Goal: Task Accomplishment & Management: Complete application form

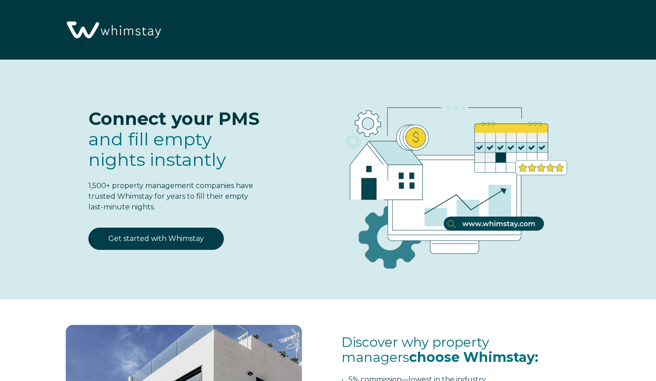
select select "EG"
select select "Standard"
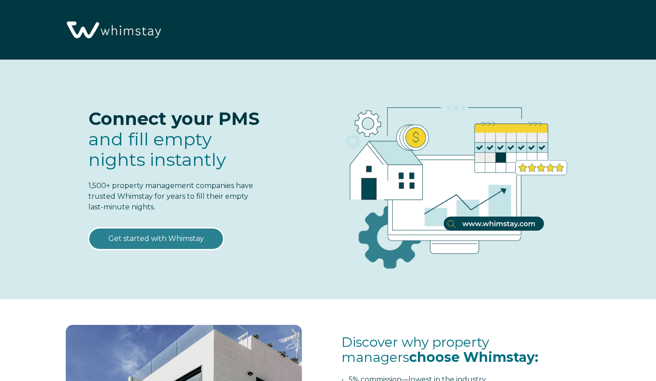
click at [175, 241] on link "Get started with Whimstay" at bounding box center [155, 238] width 135 height 22
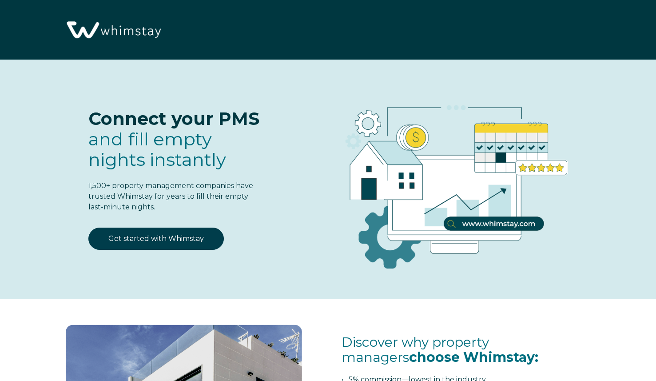
scroll to position [1082, 0]
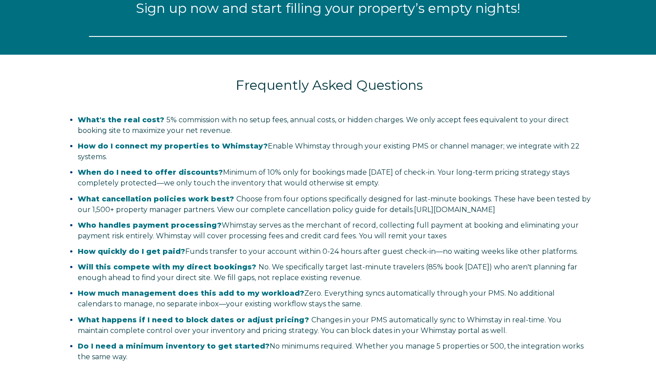
select select "EG"
select select "Standard"
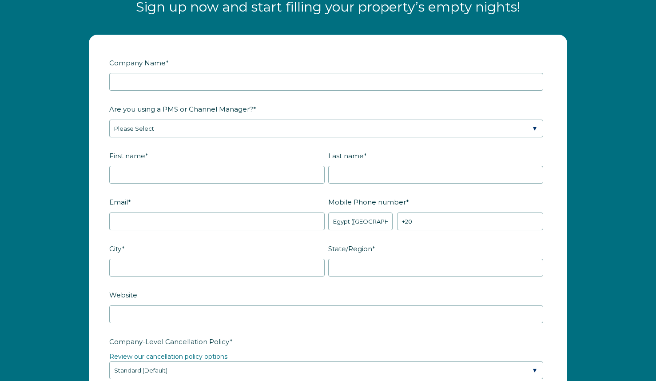
scroll to position [1090, 0]
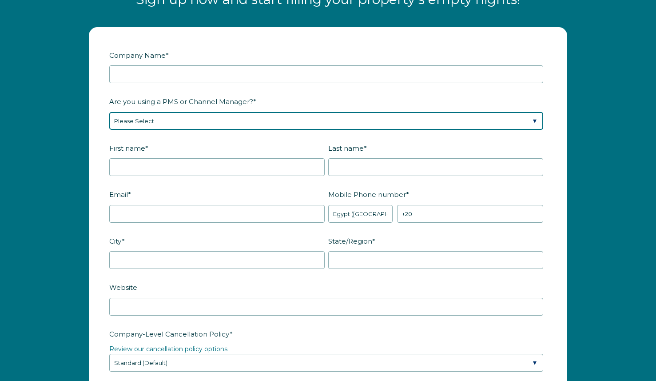
click at [279, 122] on select "Please Select Barefoot BookingPal Boost Brightside CiiRUS Escapia Guesty Hostaw…" at bounding box center [326, 121] width 434 height 18
select select "Not Listed"
click at [109, 112] on select "Please Select Barefoot BookingPal Boost Brightside CiiRUS Escapia Guesty Hostaw…" at bounding box center [326, 121] width 434 height 18
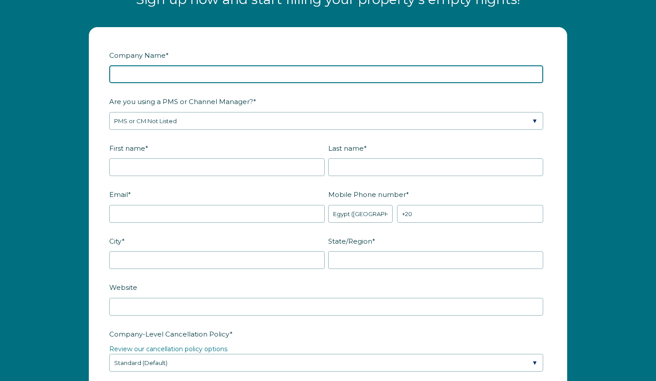
click at [211, 75] on input "Company Name *" at bounding box center [326, 74] width 434 height 18
type input "Daybreak Locations LLC"
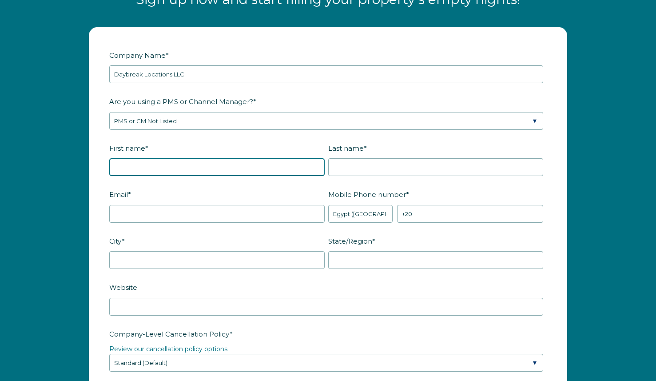
type input "Youssef"
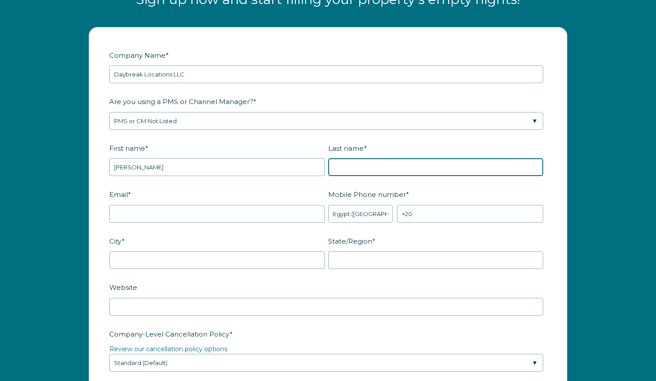
type input "Yacoub"
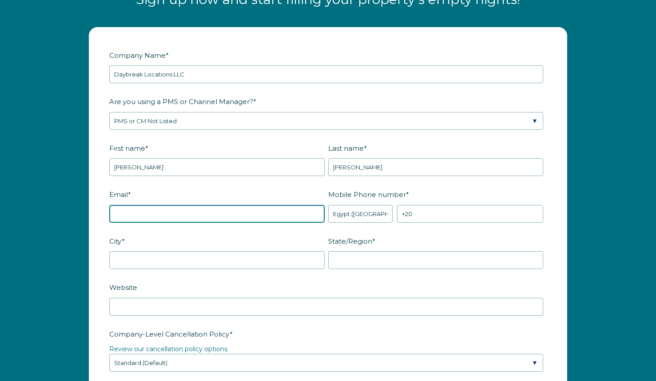
type input "joe@daybreaklocations.com"
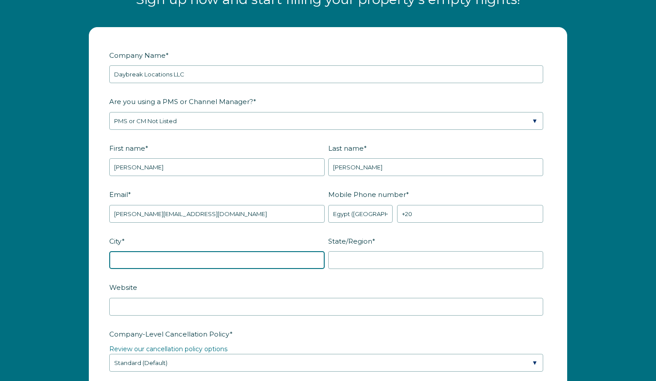
type input "Sheridan"
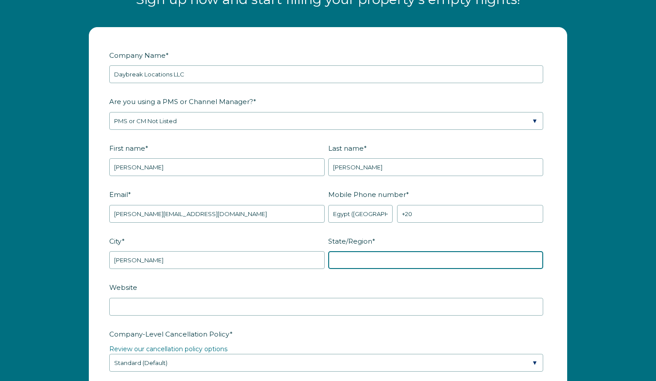
type input "Wyoming"
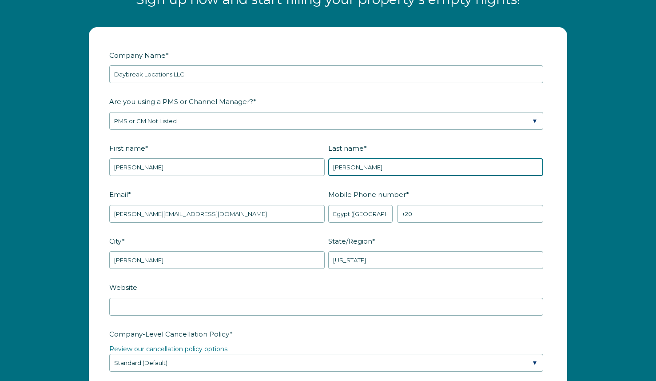
click at [351, 166] on input "Yacoub" at bounding box center [435, 167] width 215 height 18
type input "Saeed"
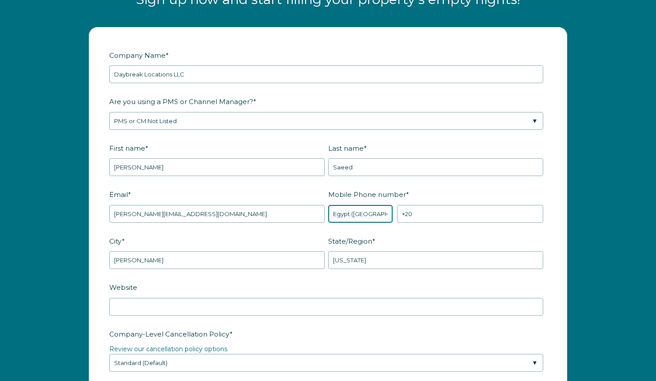
click at [370, 213] on select "* Afghanistan (‫افغانستان‬‎) Albania (Shqipëri) Algeria (‫الجزائر‬‎) American S…" at bounding box center [360, 214] width 64 height 18
select select "US"
click at [328, 205] on select "* Afghanistan (‫افغانستان‬‎) Albania (Shqipëri) Algeria (‫الجزائر‬‎) American S…" at bounding box center [360, 214] width 64 height 18
type input "+1"
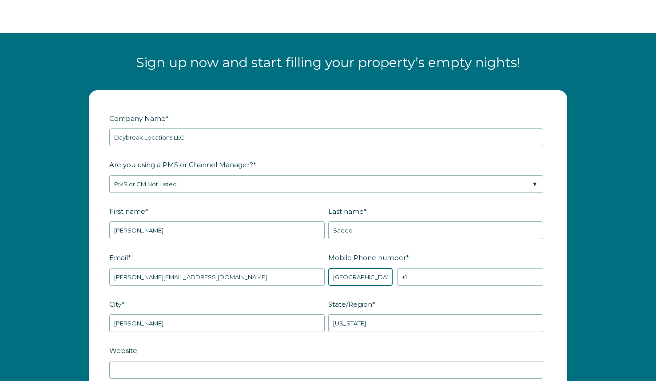
scroll to position [1134, 0]
